Goal: Find specific page/section

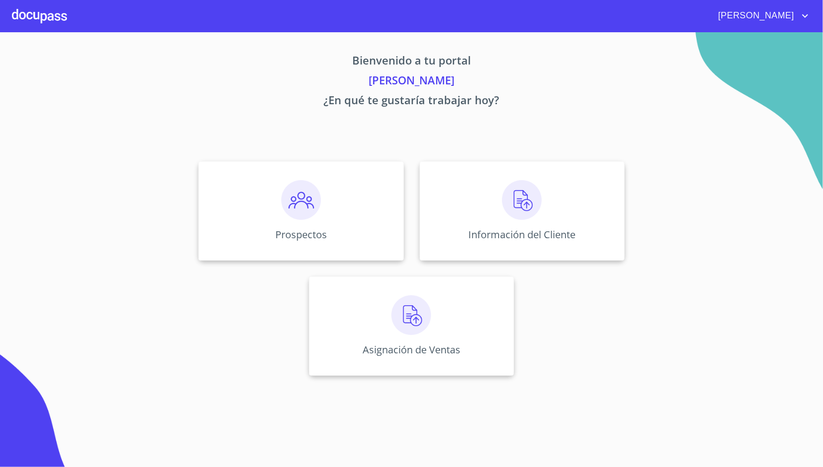
click at [326, 208] on div "Prospectos" at bounding box center [300, 210] width 205 height 99
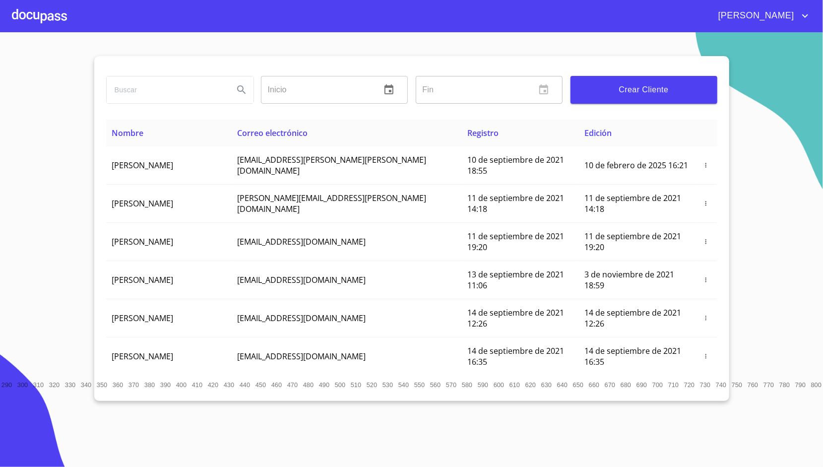
click at [152, 88] on input "search" at bounding box center [166, 89] width 119 height 27
type input "[PERSON_NAME]"
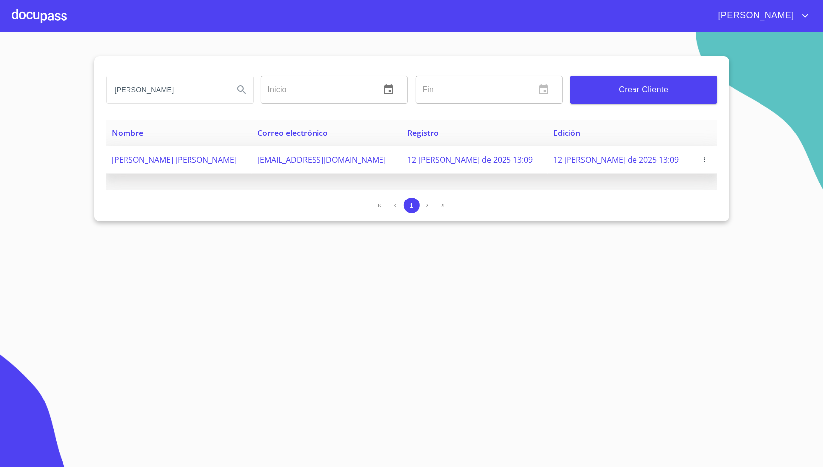
scroll to position [0, 0]
click at [325, 160] on span "[EMAIL_ADDRESS][DOMAIN_NAME]" at bounding box center [321, 159] width 128 height 11
copy span "[EMAIL_ADDRESS][DOMAIN_NAME]"
